Goal: Task Accomplishment & Management: Manage account settings

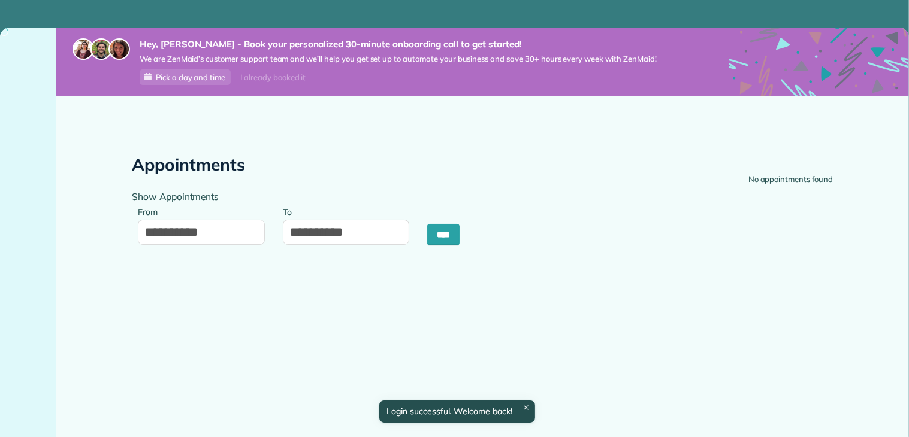
type input "**********"
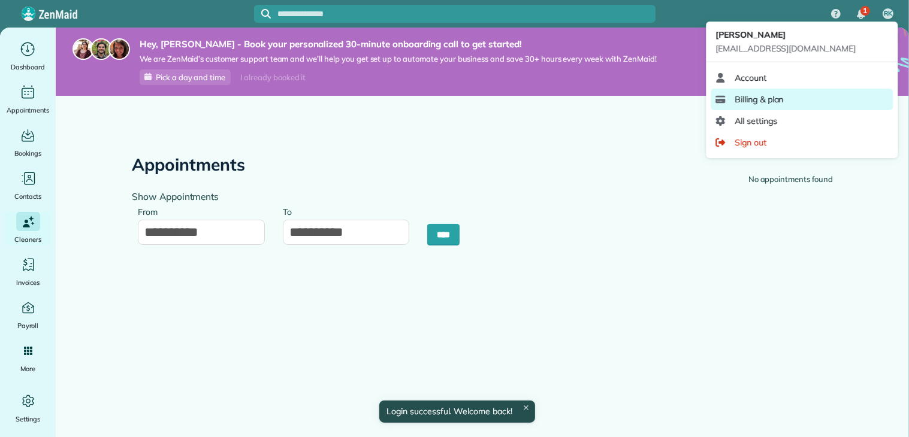
click at [757, 100] on span "Billing & plan" at bounding box center [758, 99] width 49 height 12
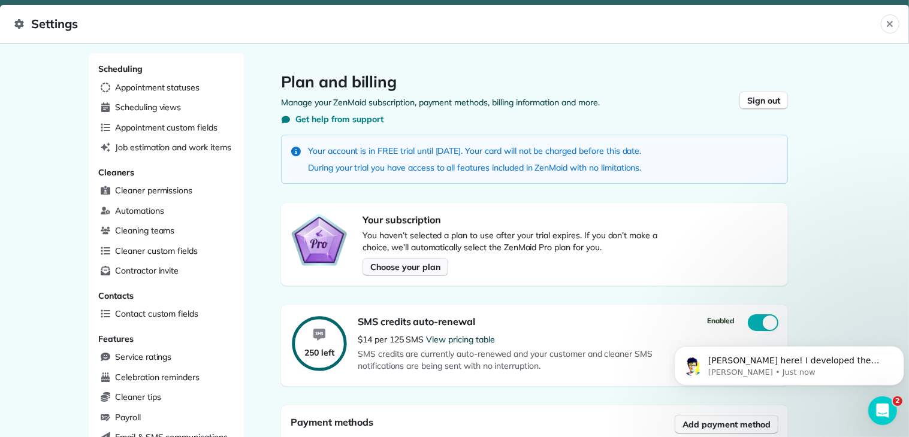
click at [410, 261] on span "Choose your plan" at bounding box center [404, 267] width 69 height 12
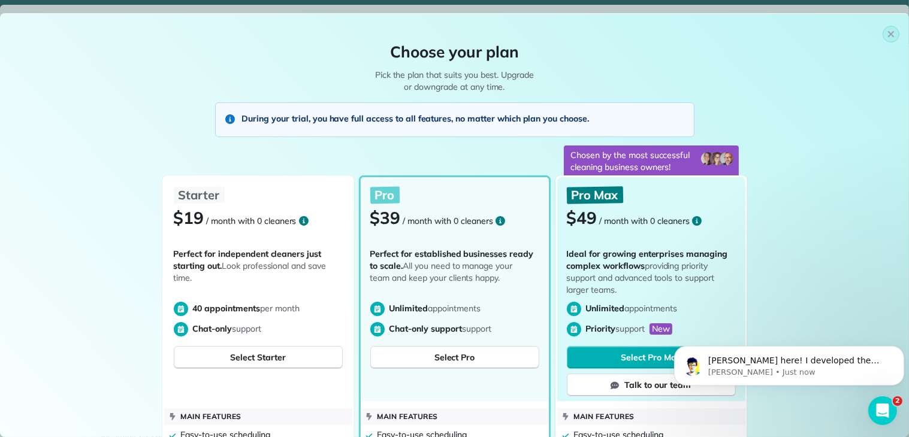
scroll to position [120, 0]
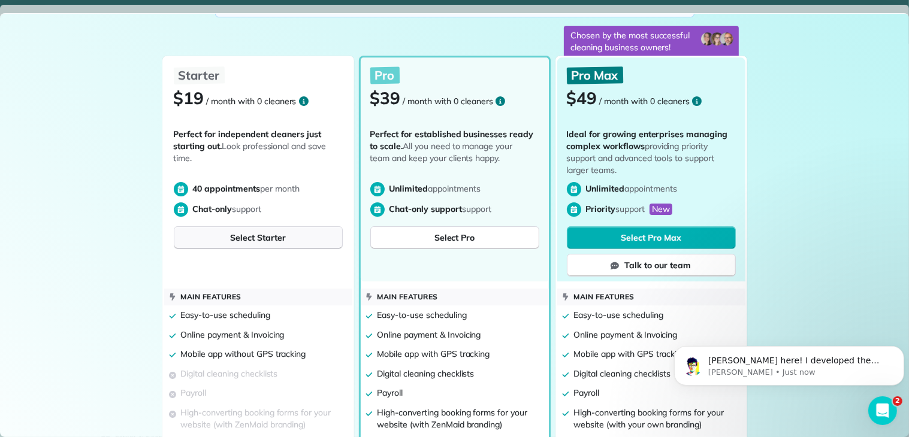
click at [211, 239] on button "Select Starter" at bounding box center [258, 237] width 169 height 23
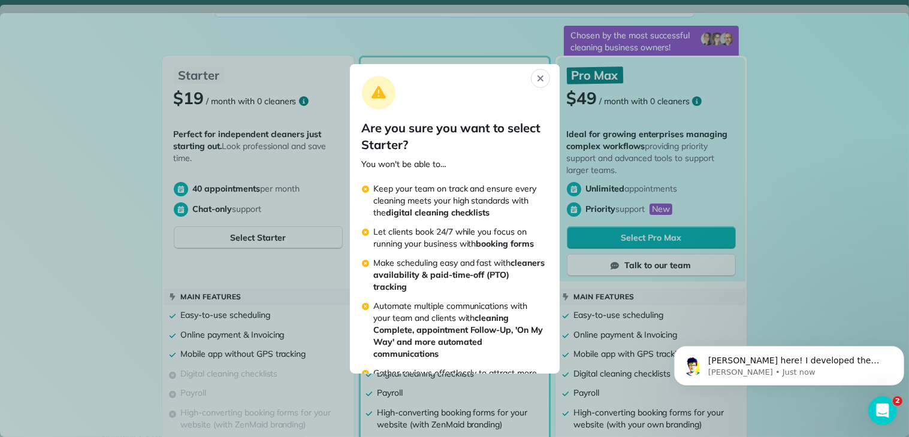
scroll to position [232, 0]
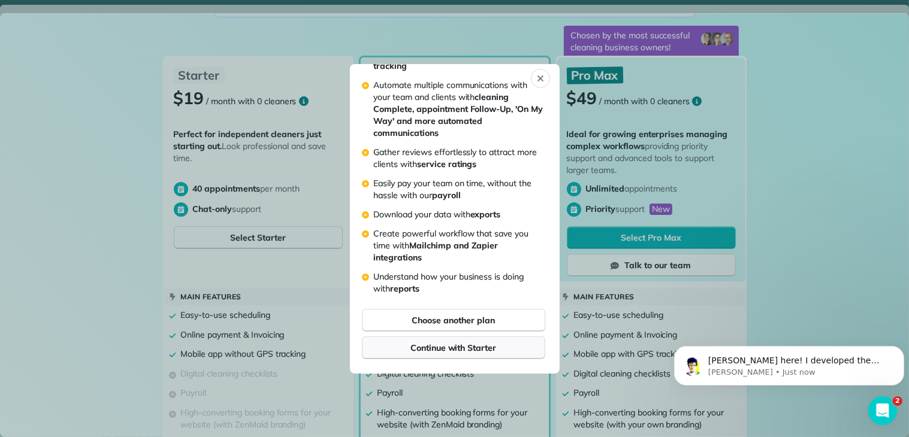
click at [476, 346] on span "Continue with Starter" at bounding box center [453, 348] width 86 height 12
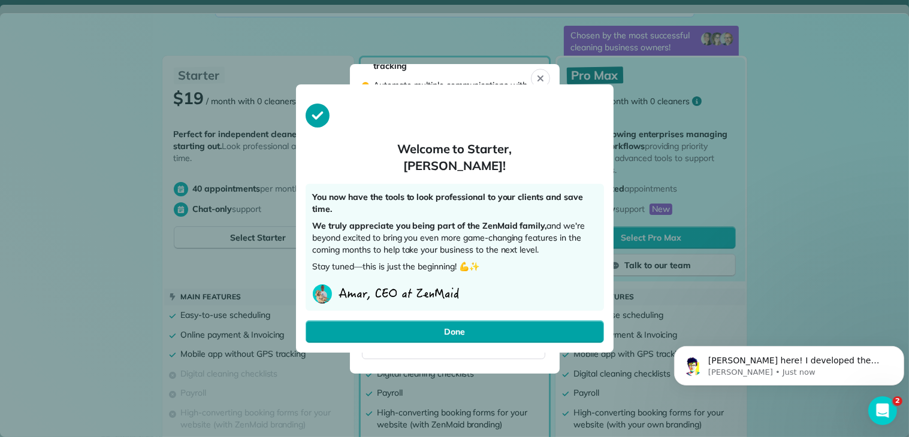
click at [394, 330] on button "Done" at bounding box center [454, 331] width 298 height 23
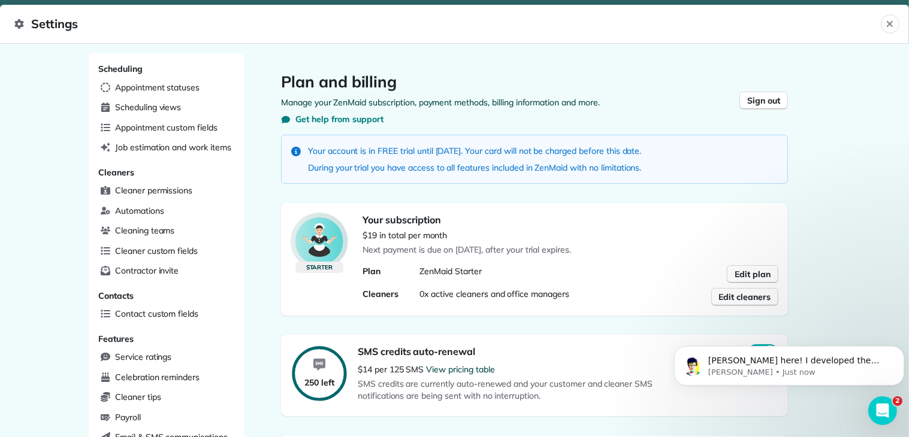
scroll to position [120, 0]
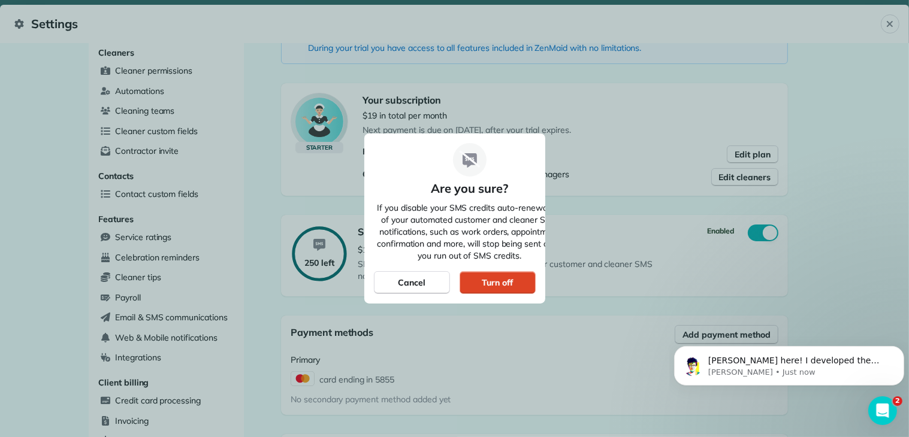
click at [476, 284] on div "Turn off" at bounding box center [497, 282] width 76 height 23
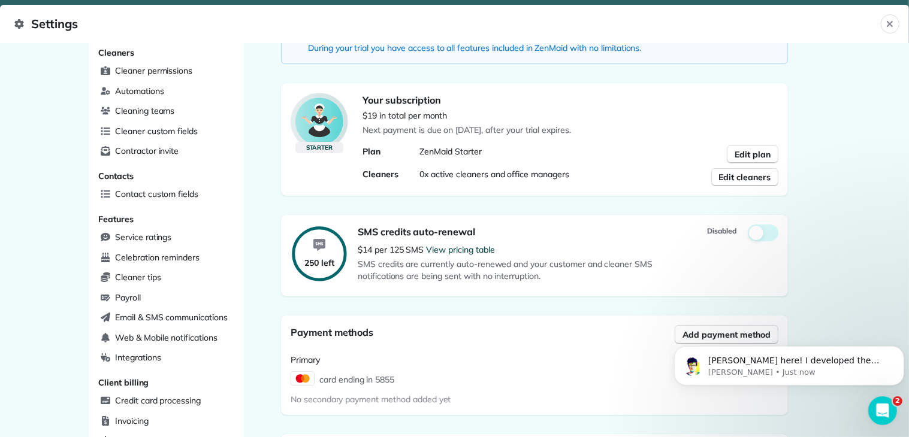
scroll to position [0, 0]
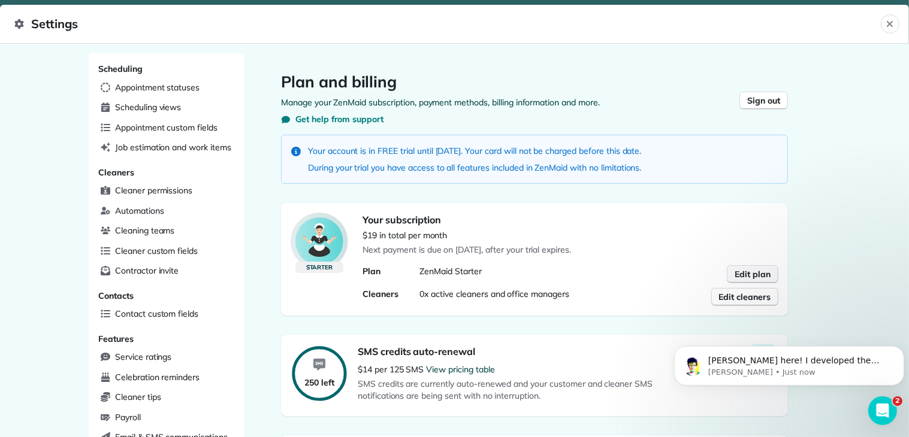
click at [746, 270] on span "Edit plan" at bounding box center [752, 274] width 36 height 12
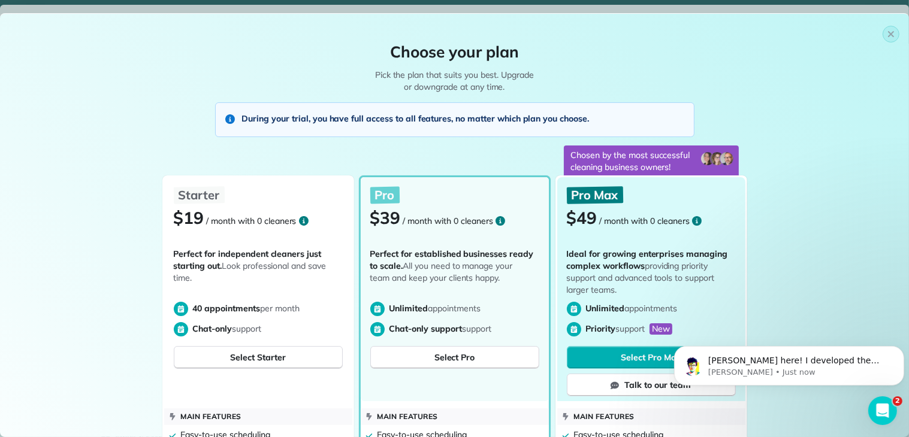
click at [871, 34] on div "Choose your plan Pick the plan that suits you best. Upgrade or downgrade at any…" at bounding box center [454, 58] width 909 height 89
click at [892, 36] on div "Choose your plan Pick the plan that suits you best. Upgrade or downgrade at any…" at bounding box center [454, 58] width 909 height 89
click at [890, 37] on div "Choose your plan Pick the plan that suits you best. Upgrade or downgrade at any…" at bounding box center [454, 58] width 909 height 89
click at [886, 34] on button "button" at bounding box center [890, 34] width 17 height 17
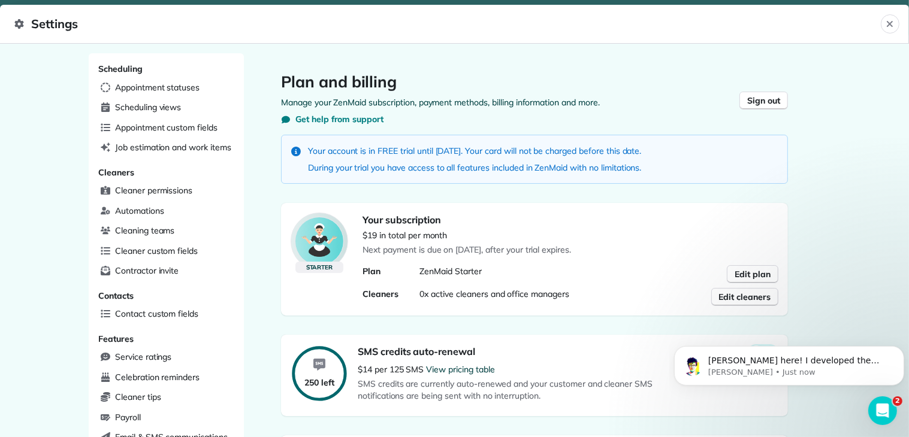
click at [795, 229] on div "Plan and billing Manage your ZenMaid subscription, payment methods, billing inf…" at bounding box center [534, 444] width 545 height 782
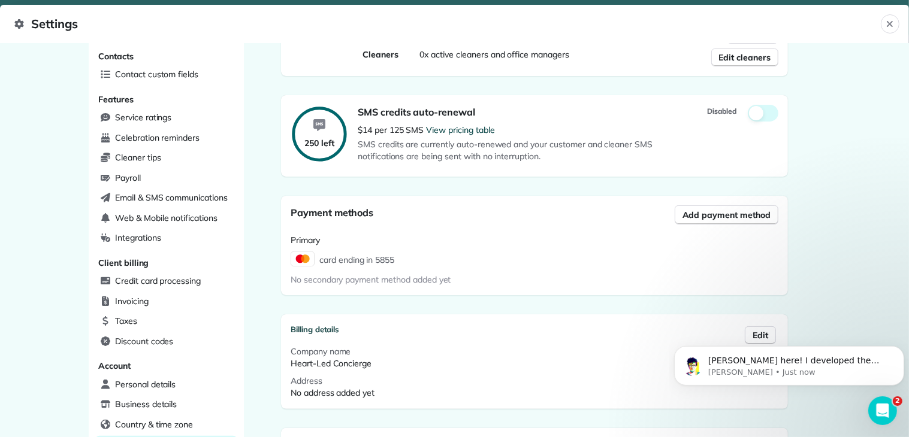
scroll to position [396, 0]
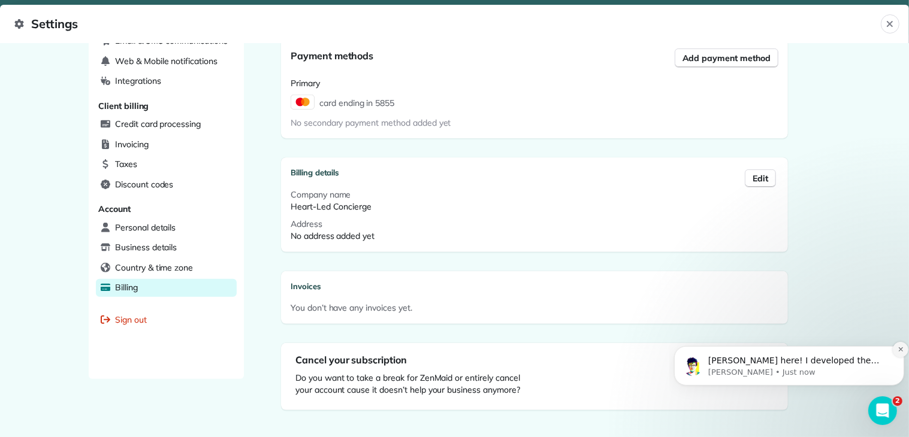
click at [900, 350] on icon "Dismiss notification" at bounding box center [900, 349] width 7 height 7
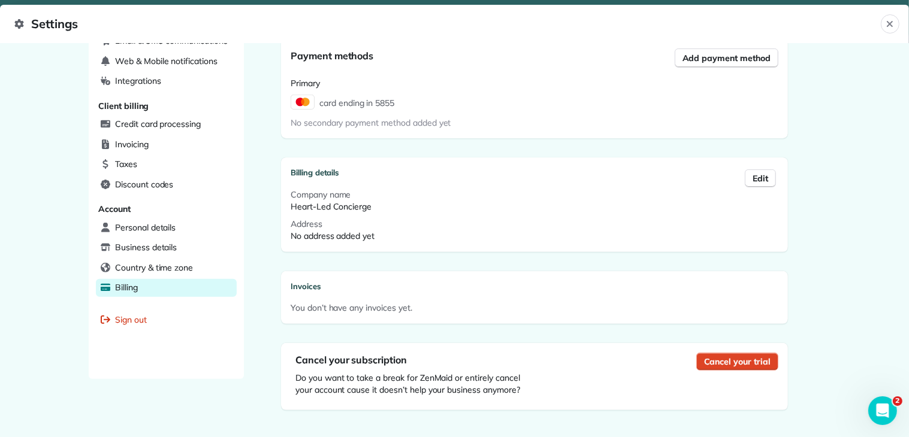
click at [759, 367] on button "Cancel your trial" at bounding box center [737, 362] width 82 height 18
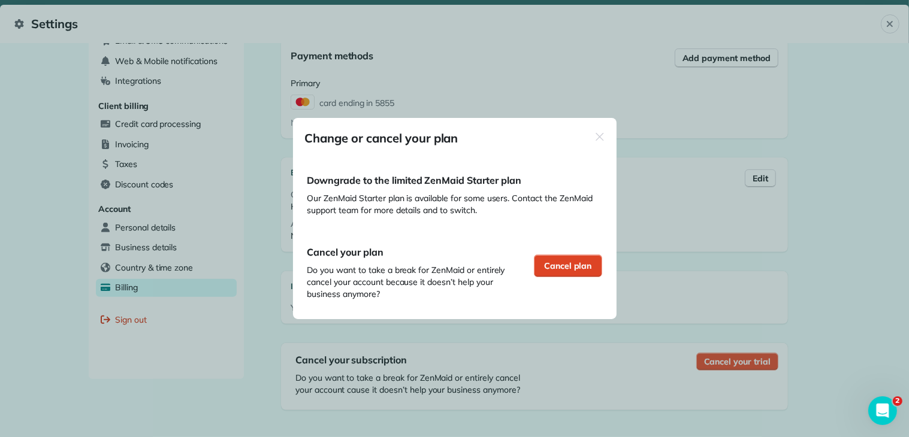
click at [573, 264] on span "Cancel plan" at bounding box center [568, 266] width 48 height 12
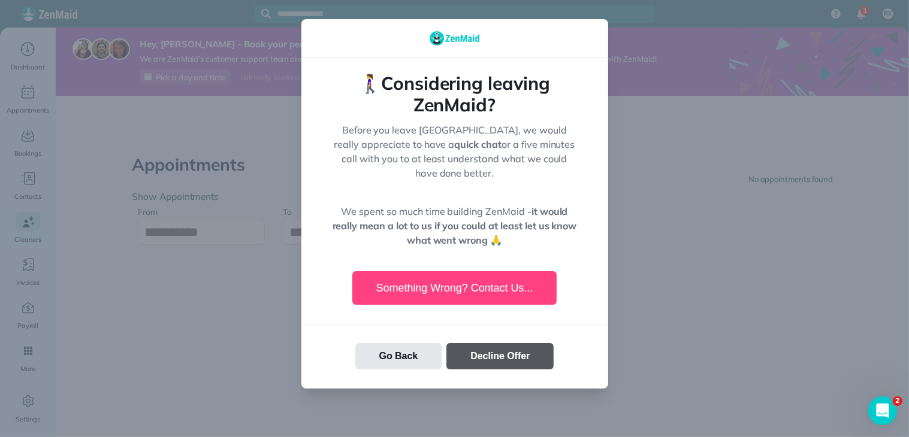
click at [473, 347] on button "Decline Offer" at bounding box center [499, 356] width 107 height 26
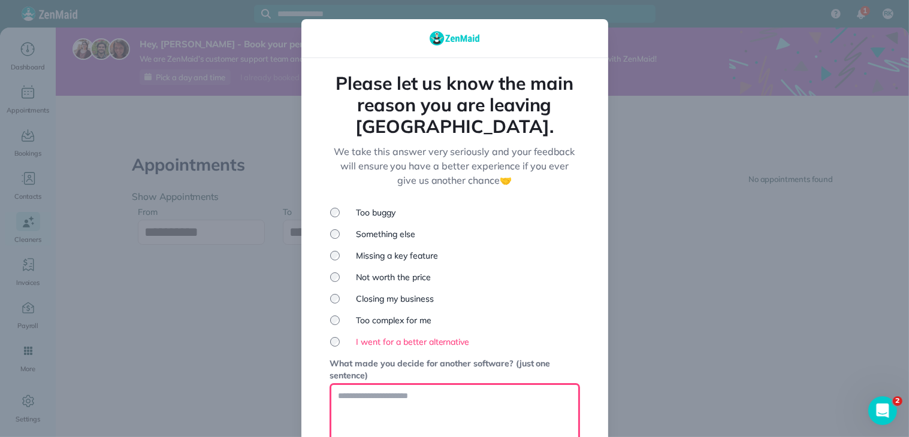
click at [447, 384] on textarea at bounding box center [454, 414] width 249 height 60
type textarea "*"
type textarea "*********"
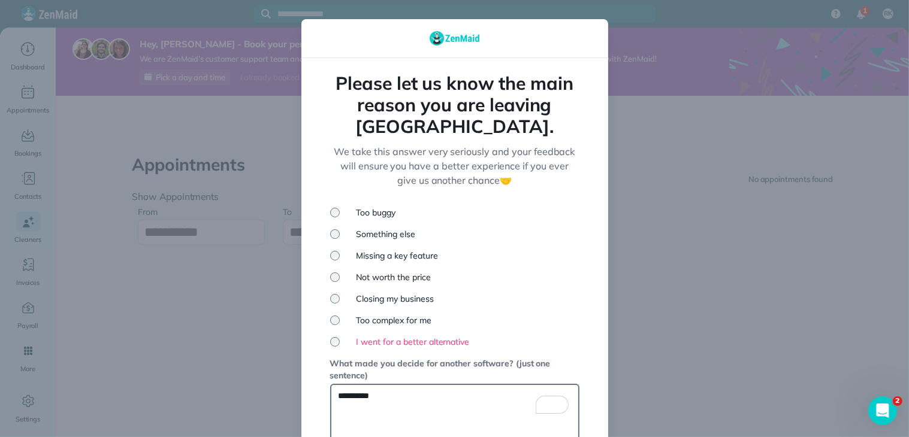
click at [648, 328] on div at bounding box center [454, 218] width 909 height 437
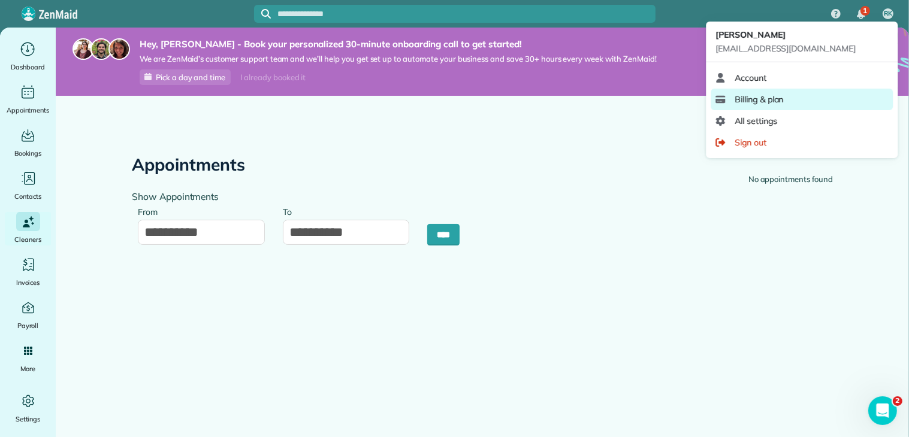
click at [770, 93] on span "Billing & plan" at bounding box center [758, 99] width 49 height 12
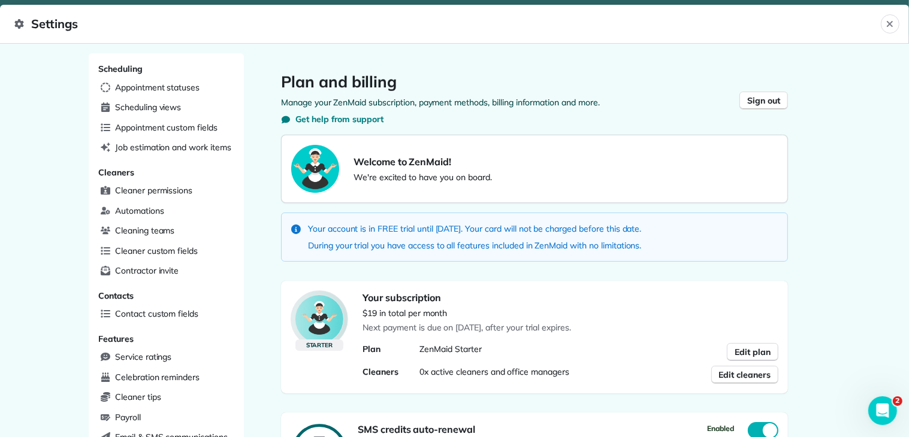
scroll to position [474, 0]
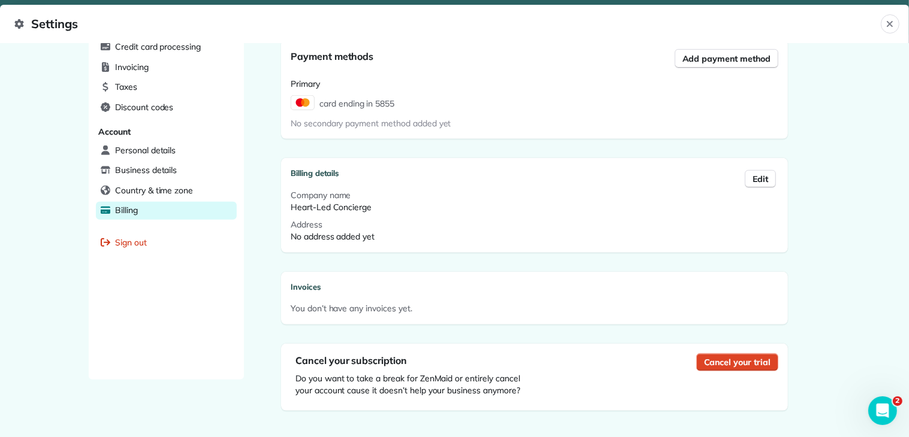
click at [727, 362] on span "Cancel your trial" at bounding box center [737, 362] width 66 height 12
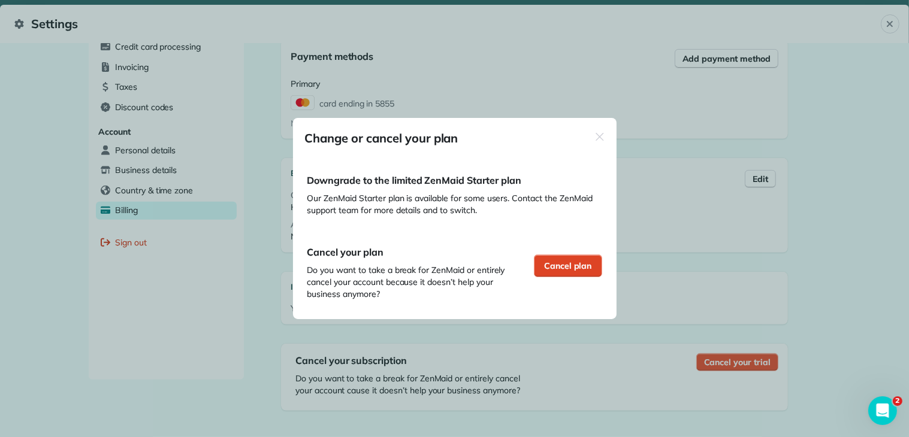
click at [553, 264] on span "Cancel plan" at bounding box center [568, 266] width 48 height 12
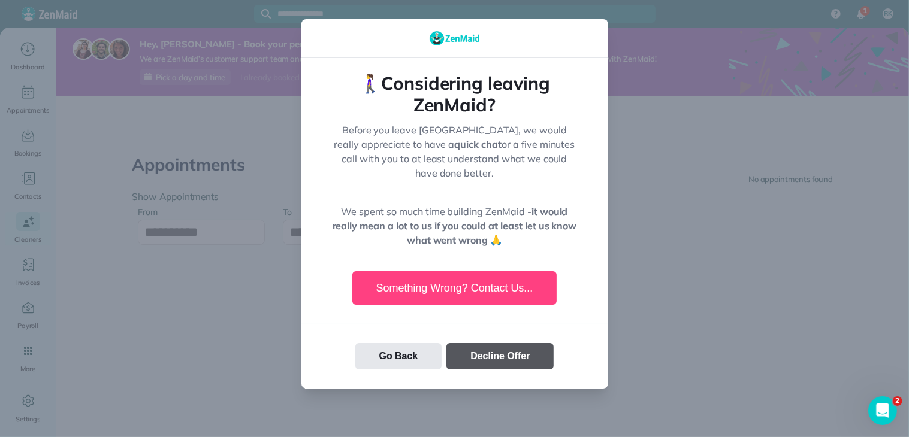
click at [480, 346] on button "Decline Offer" at bounding box center [499, 356] width 107 height 26
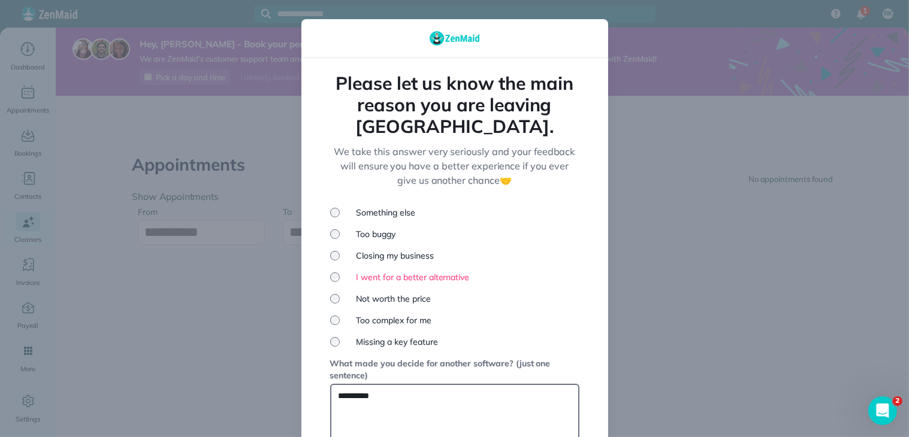
scroll to position [126, 0]
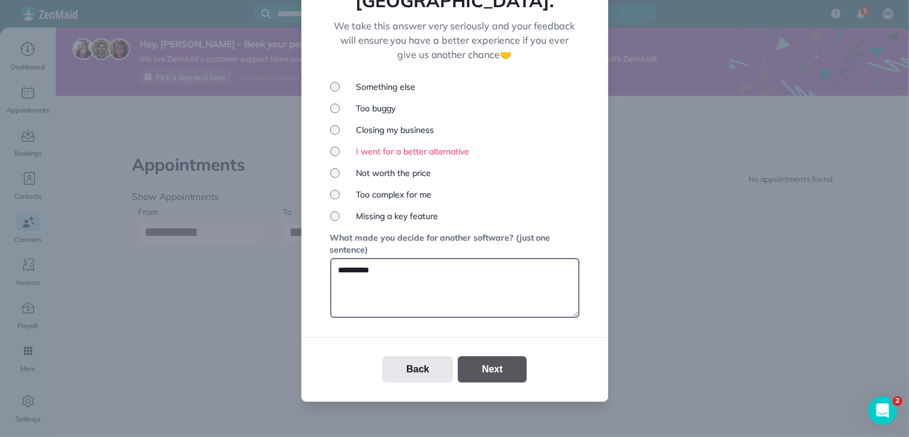
click at [494, 356] on button "Next" at bounding box center [492, 369] width 69 height 26
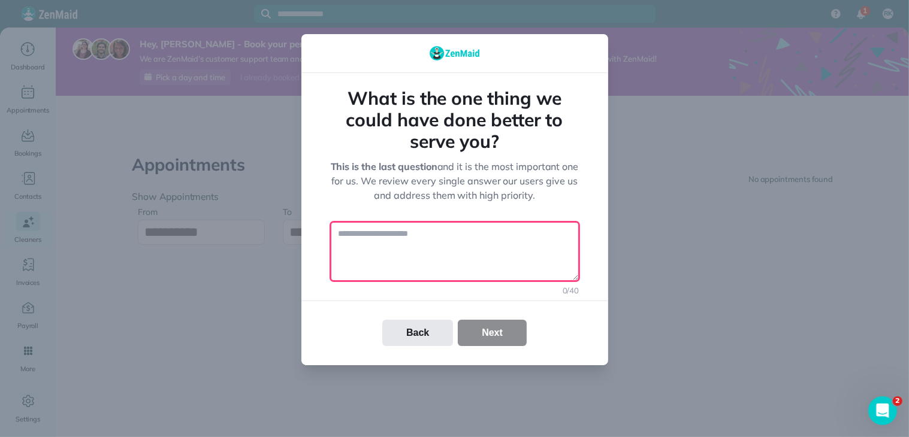
click at [455, 239] on textarea at bounding box center [454, 252] width 249 height 60
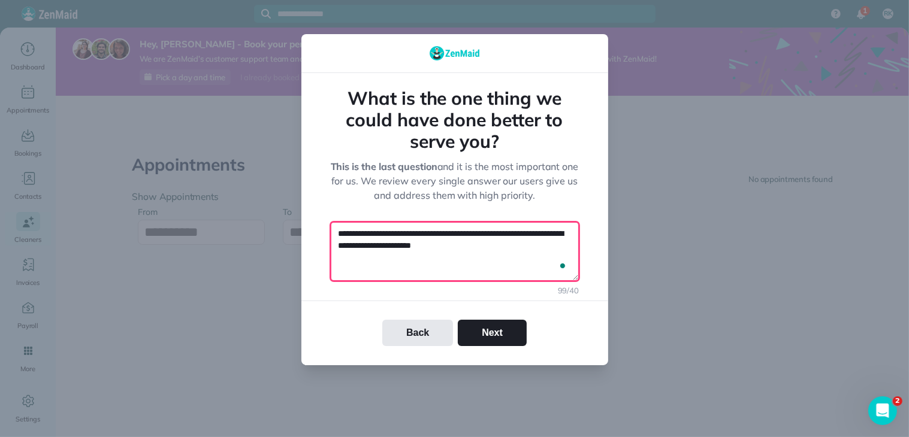
type textarea "**********"
